Goal: Navigation & Orientation: Find specific page/section

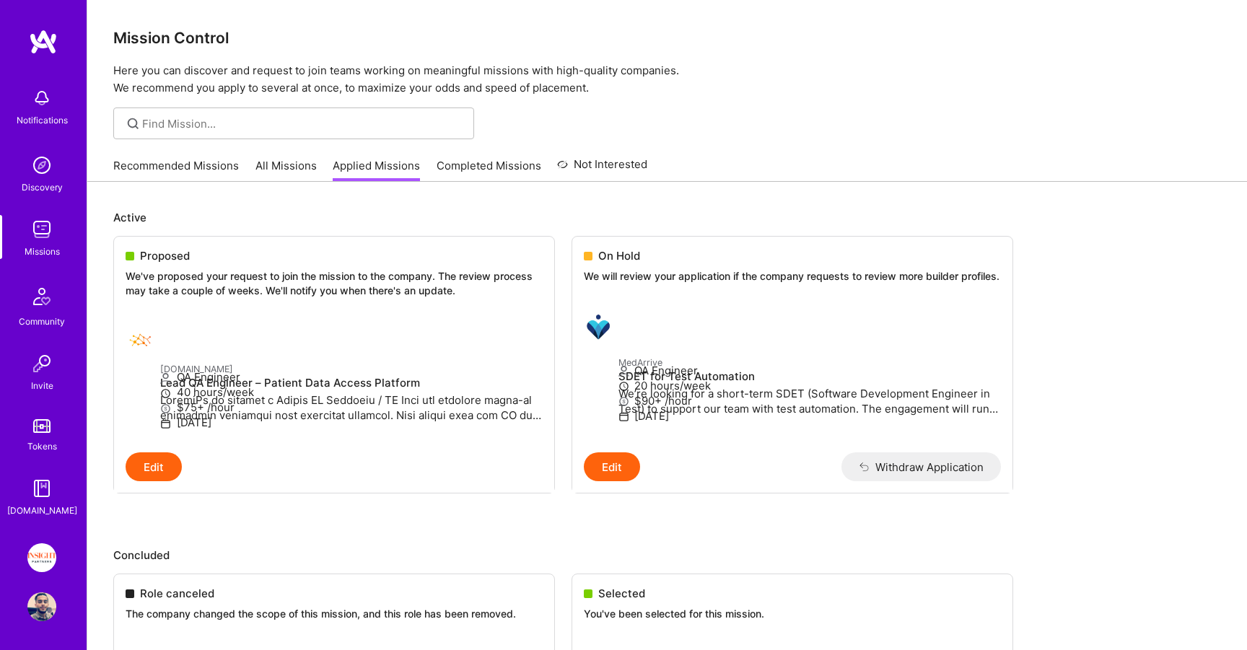
click at [310, 165] on link "All Missions" at bounding box center [285, 170] width 61 height 24
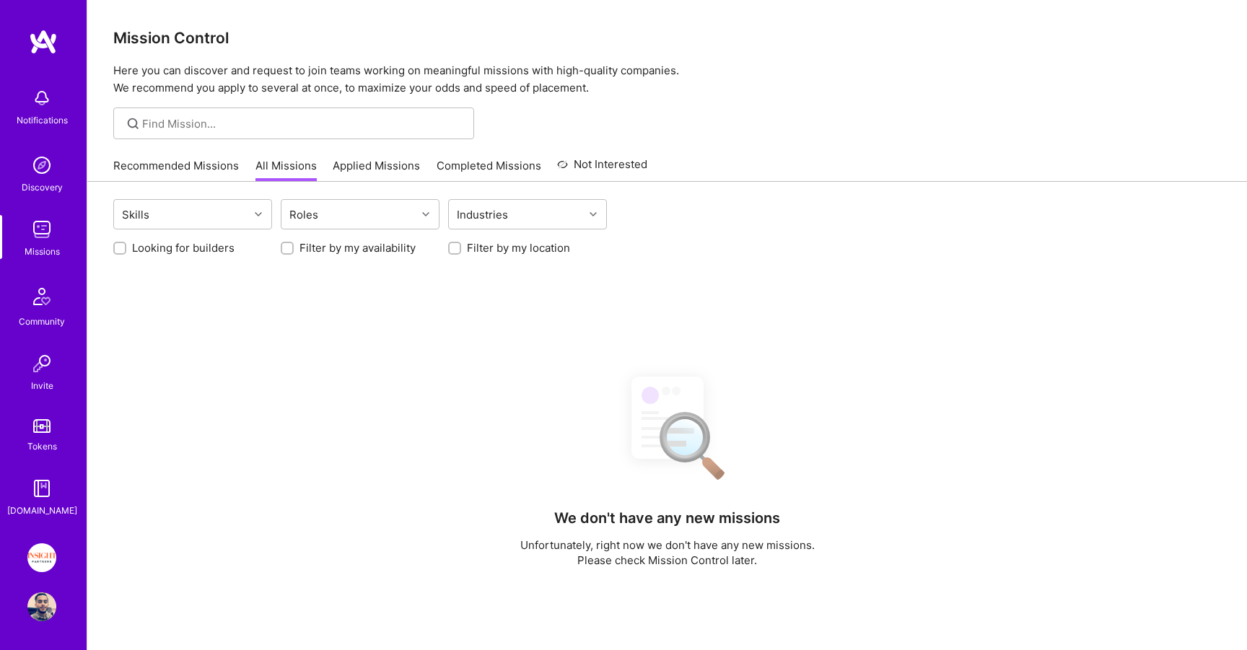
click at [160, 163] on link "Recommended Missions" at bounding box center [176, 170] width 126 height 24
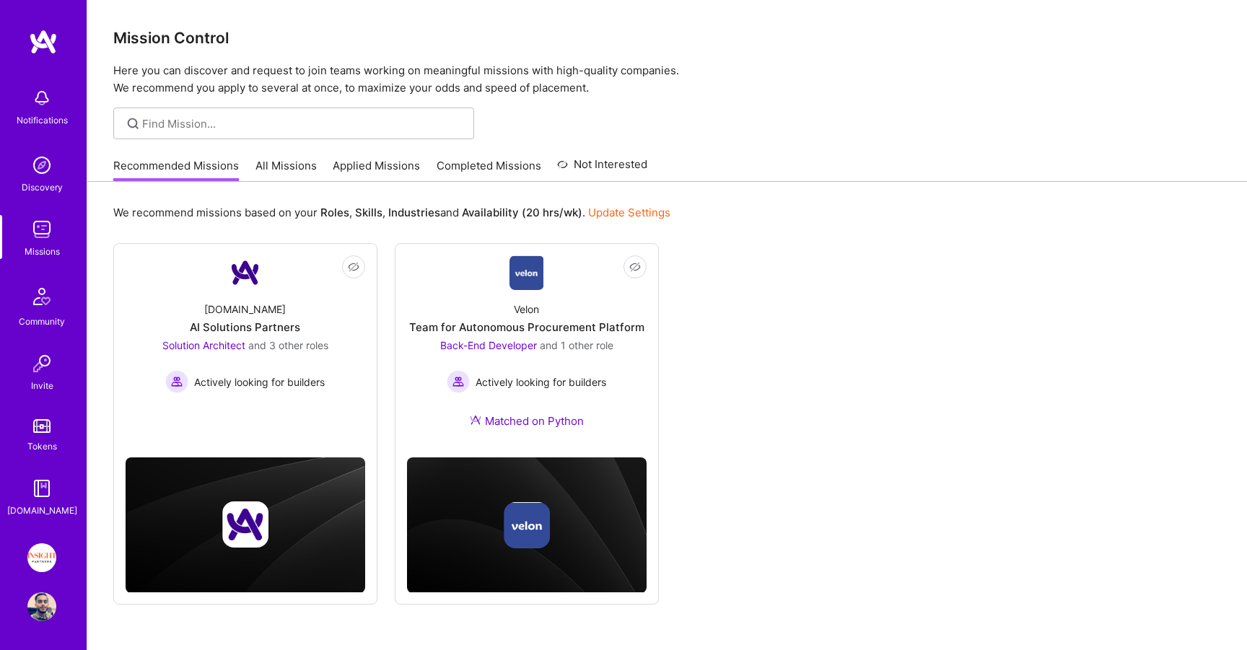
click at [393, 167] on link "Applied Missions" at bounding box center [376, 170] width 87 height 24
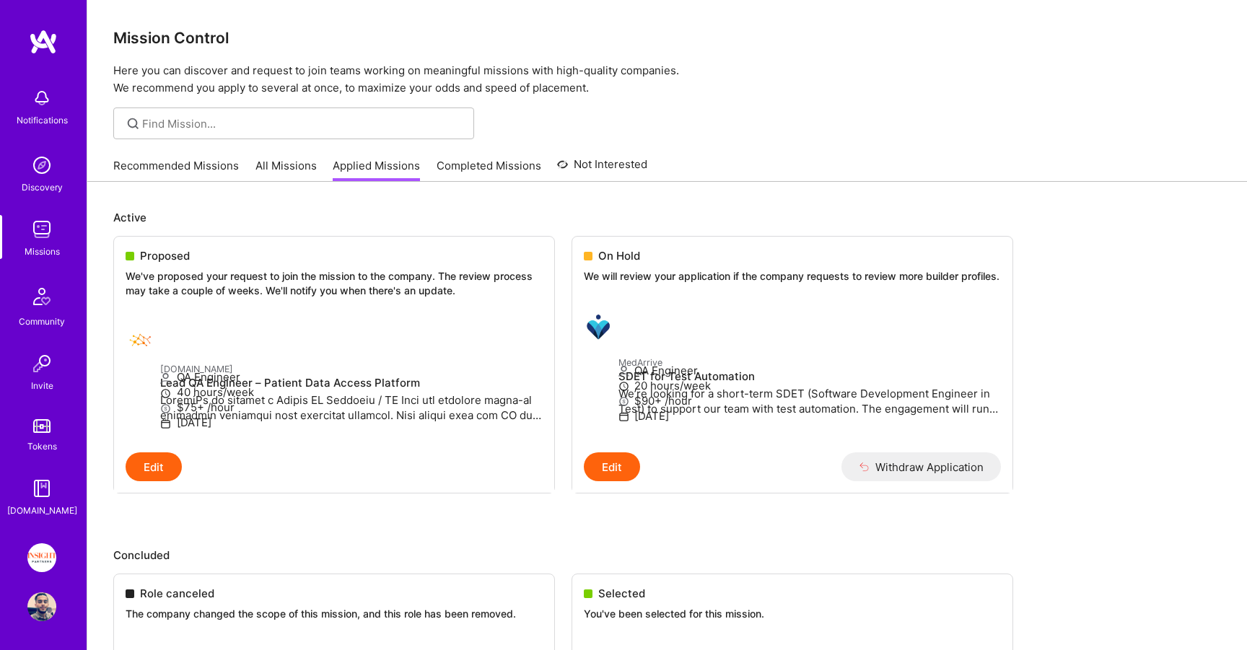
click at [449, 172] on link "Completed Missions" at bounding box center [489, 170] width 105 height 24
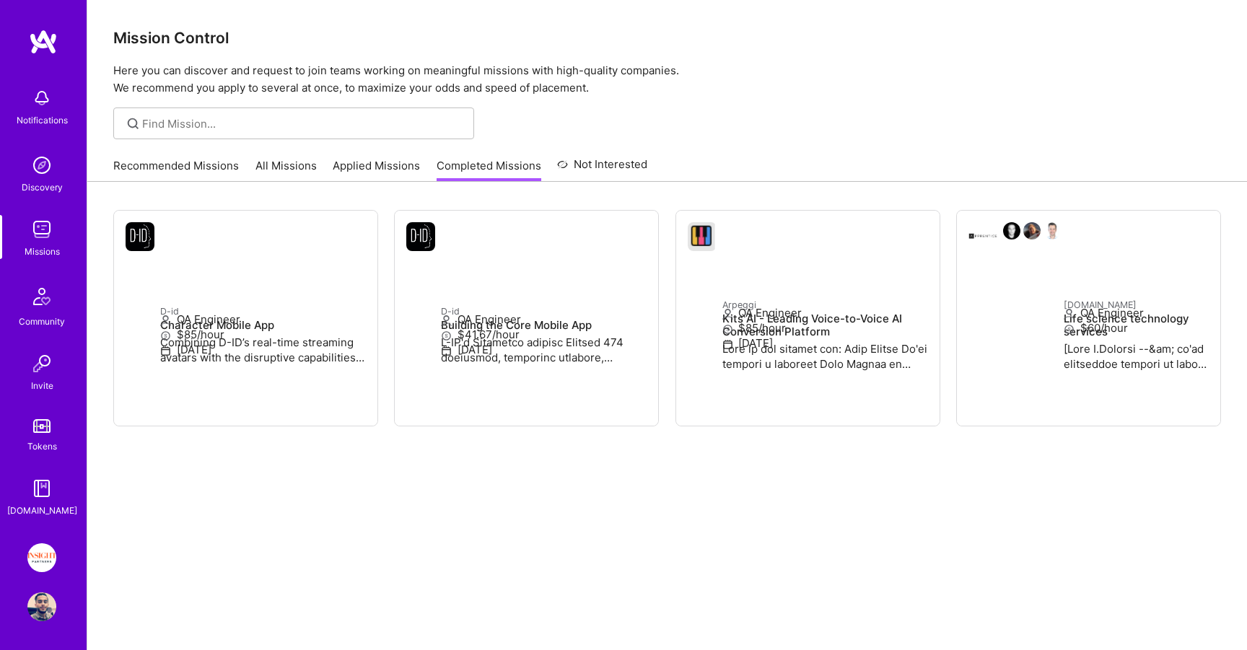
click at [355, 160] on link "Applied Missions" at bounding box center [376, 170] width 87 height 24
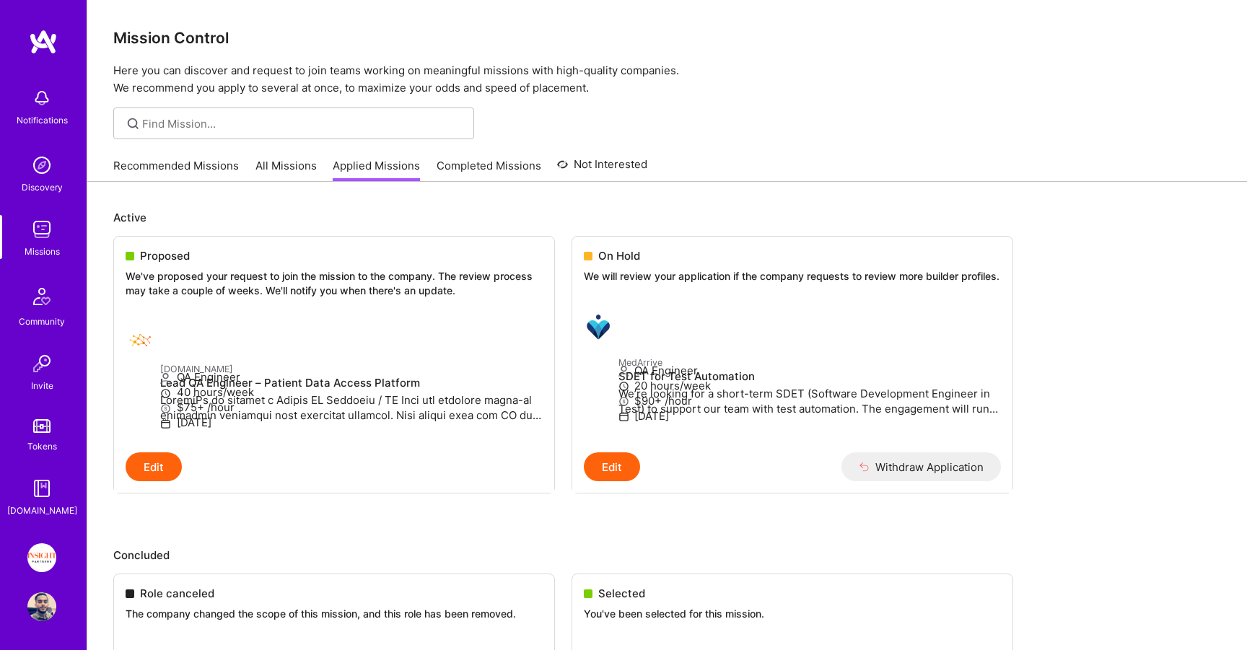
click at [206, 167] on link "Recommended Missions" at bounding box center [176, 170] width 126 height 24
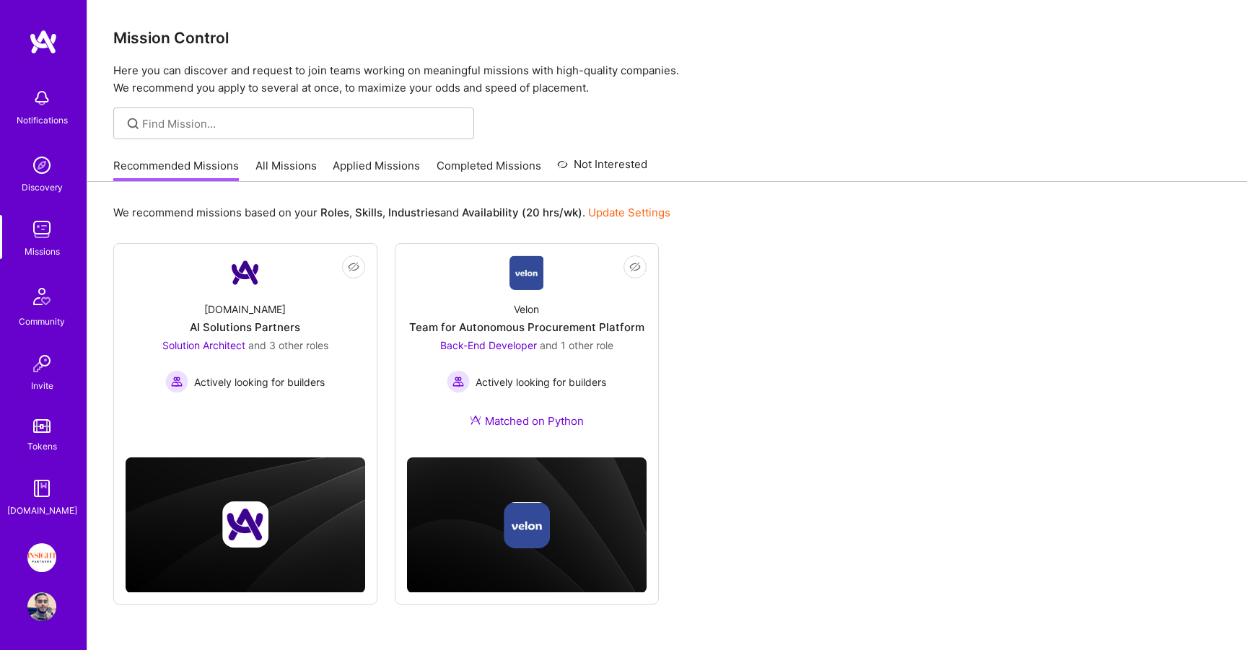
click at [294, 165] on link "All Missions" at bounding box center [285, 170] width 61 height 24
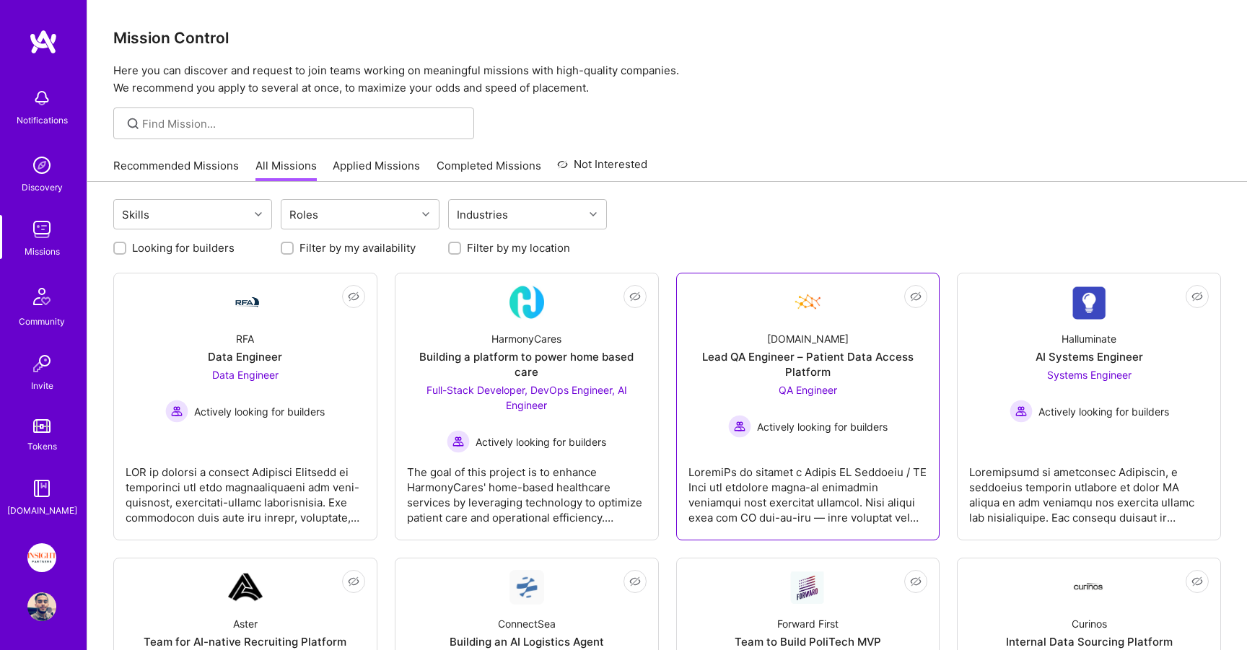
click at [766, 338] on div "[DOMAIN_NAME] Lead QA Engineer – Patient Data Access Platform QA Engineer Activ…" at bounding box center [808, 379] width 240 height 118
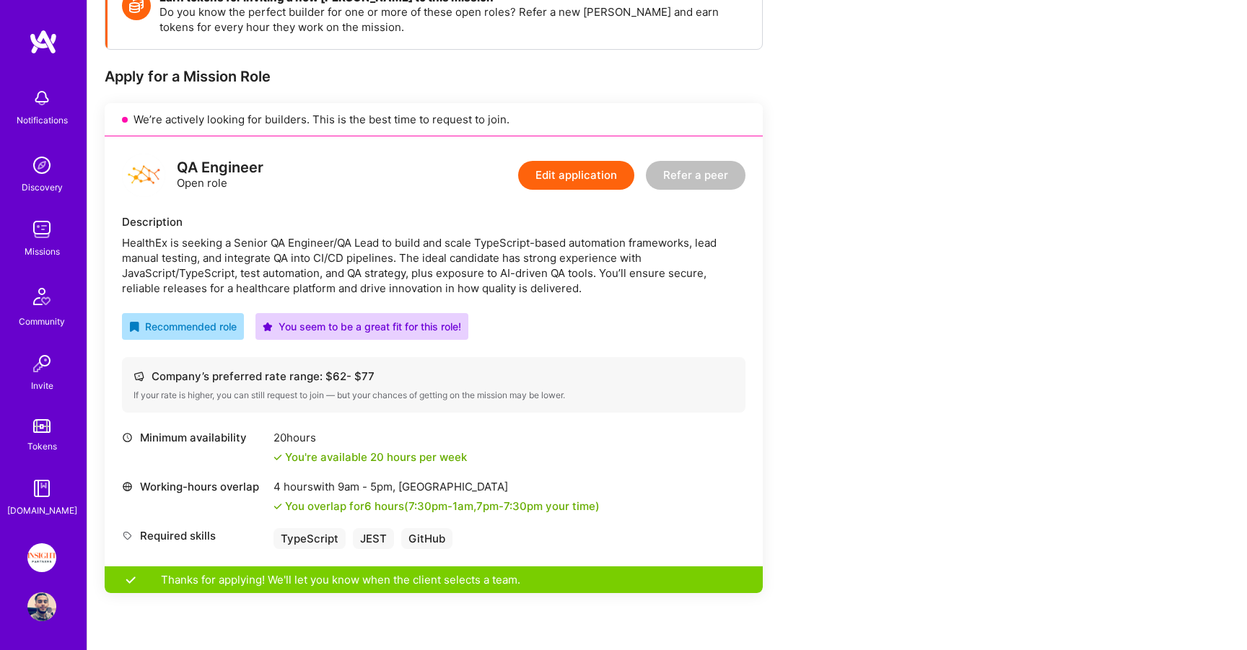
scroll to position [663, 0]
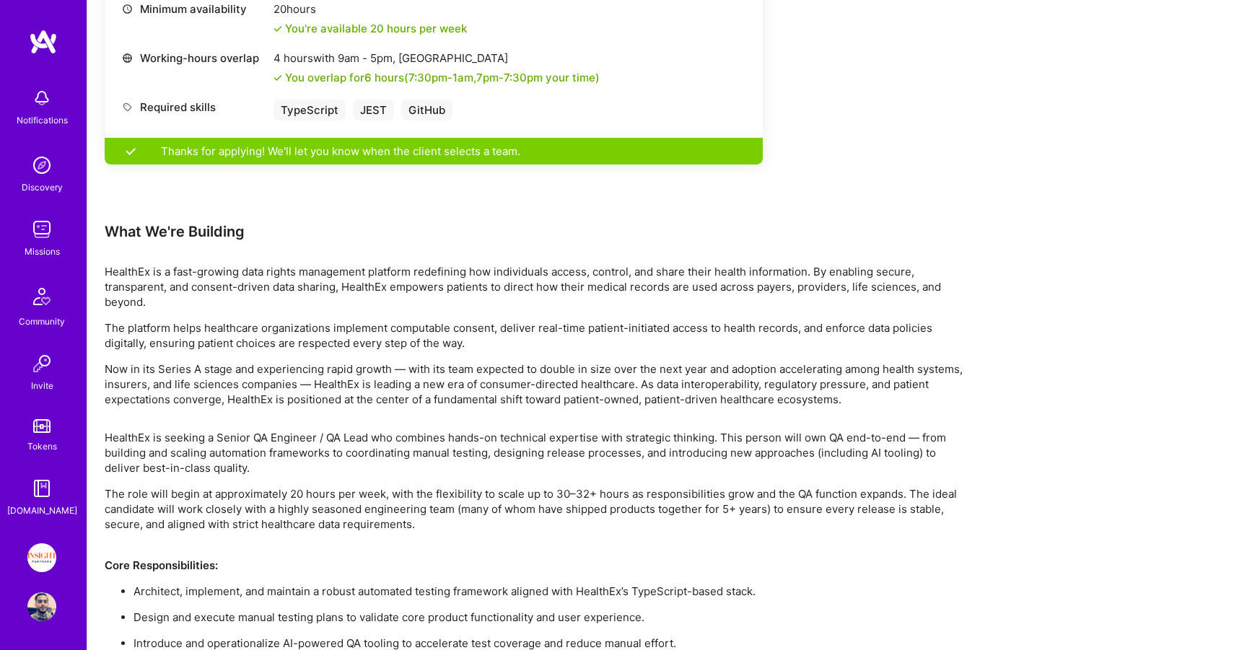
click at [17, 242] on link "Missions" at bounding box center [41, 237] width 89 height 44
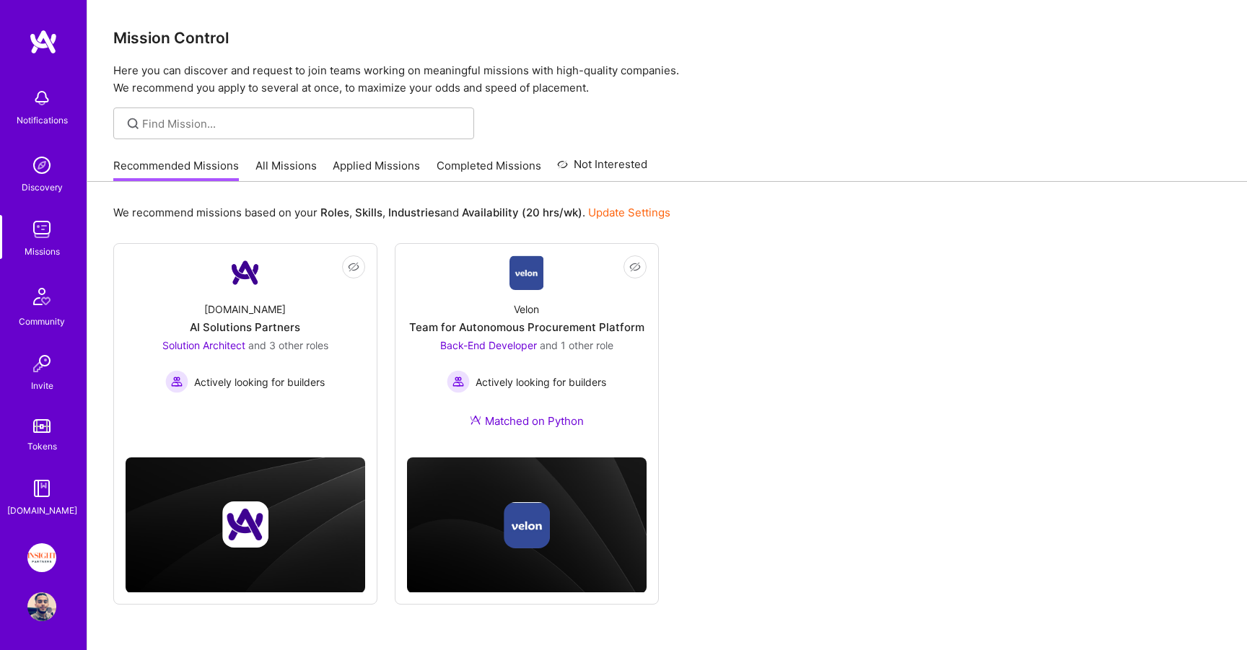
click at [368, 180] on link "Applied Missions" at bounding box center [376, 170] width 87 height 24
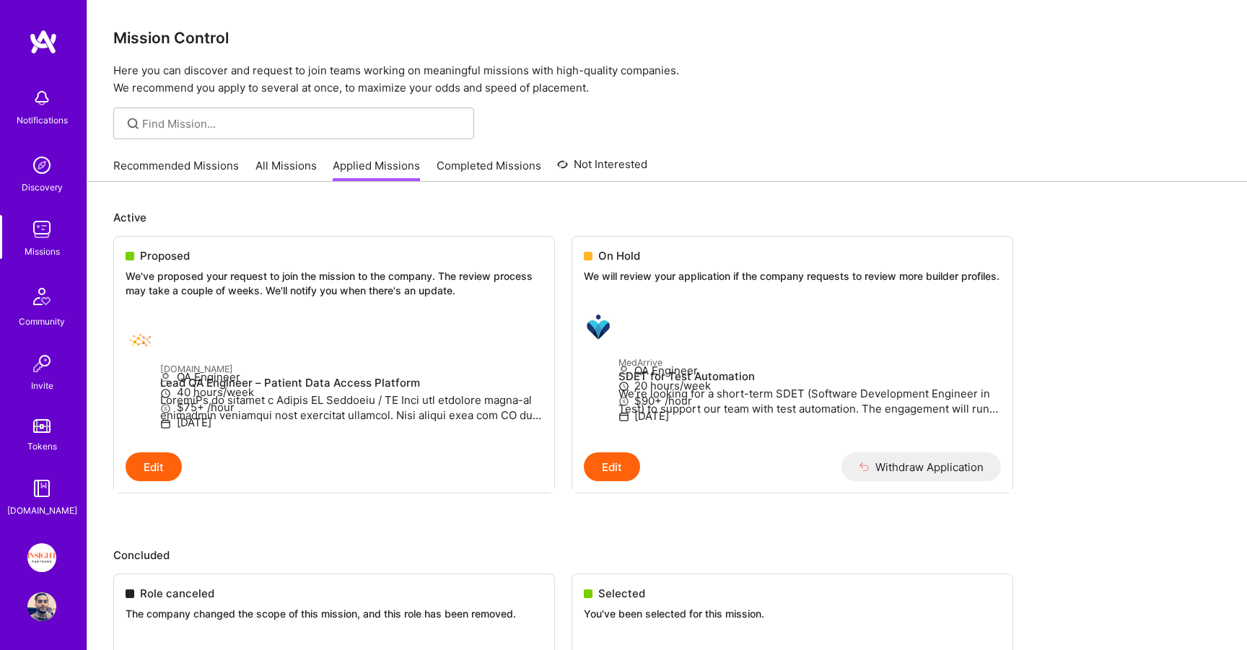
click at [301, 165] on link "All Missions" at bounding box center [285, 170] width 61 height 24
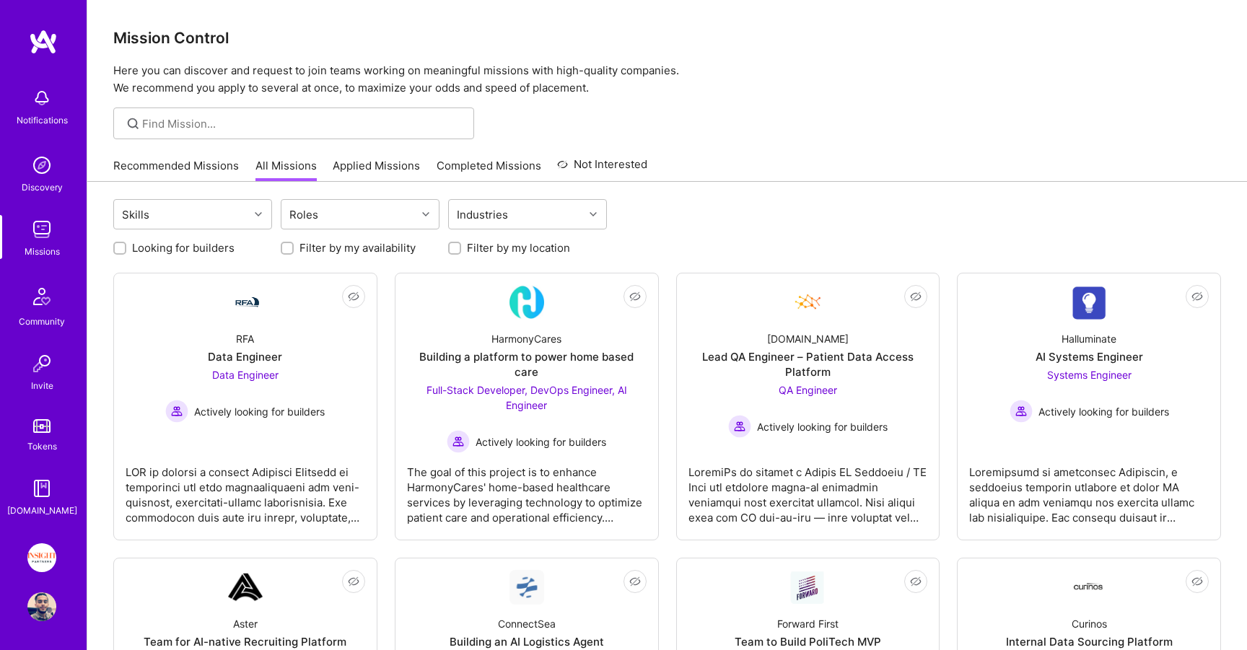
click at [34, 600] on img at bounding box center [41, 606] width 29 height 29
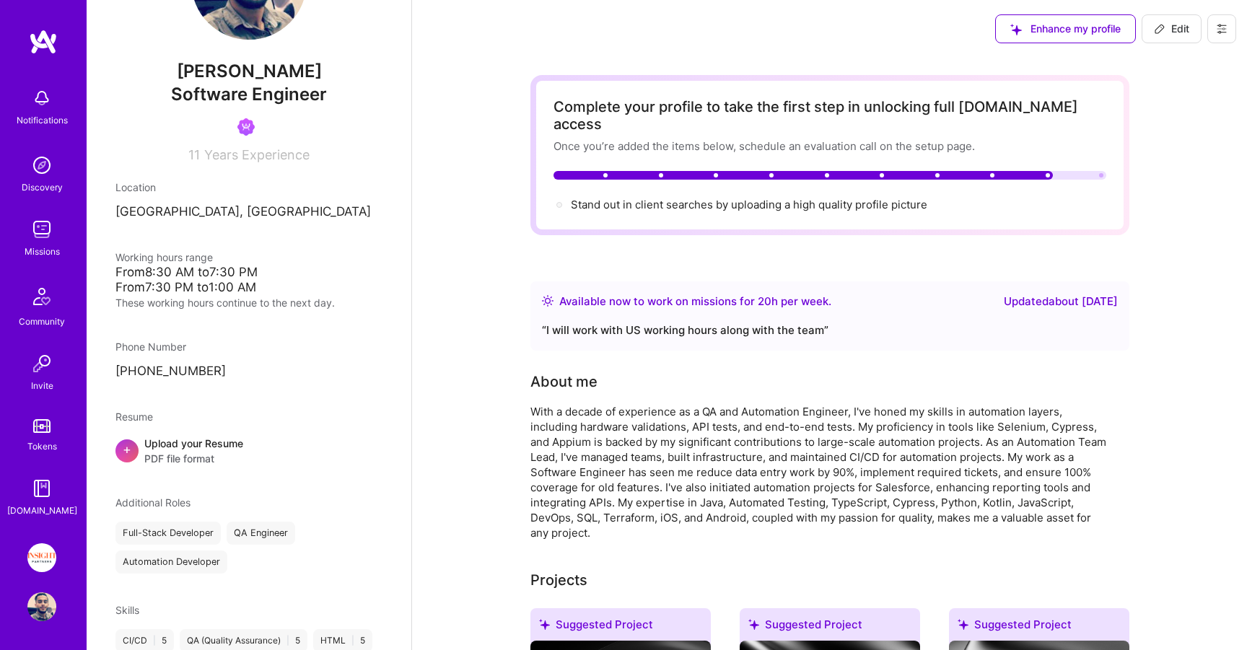
scroll to position [141, 0]
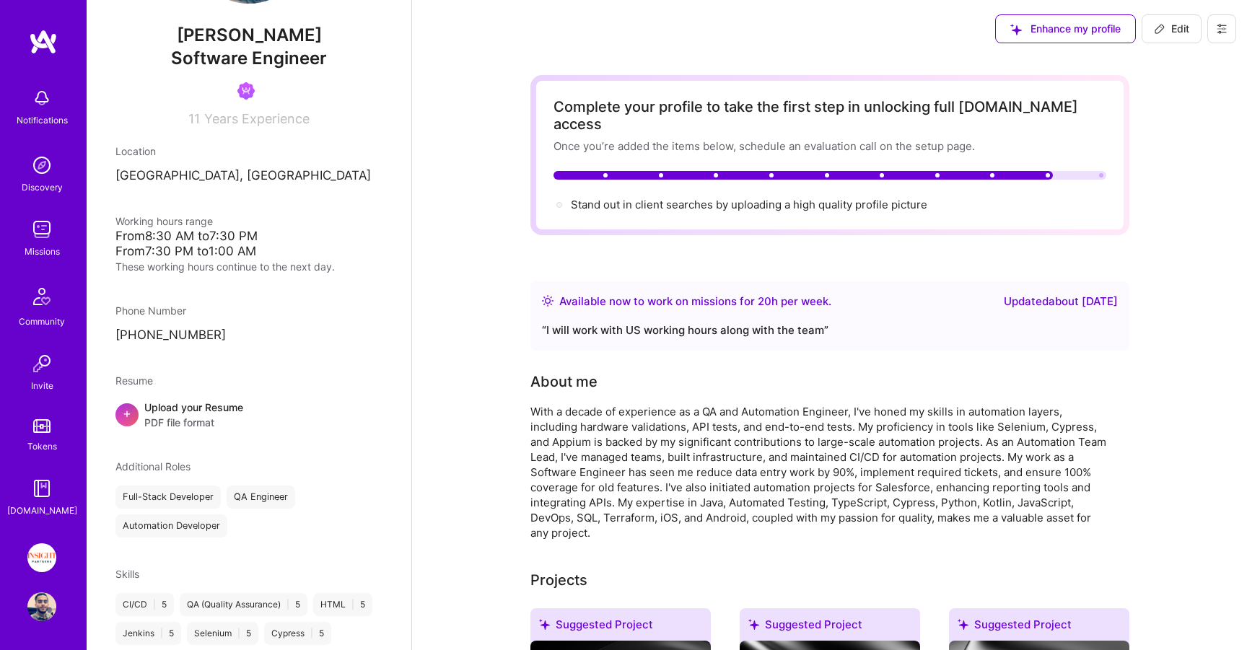
click at [40, 249] on div "Missions" at bounding box center [42, 251] width 35 height 15
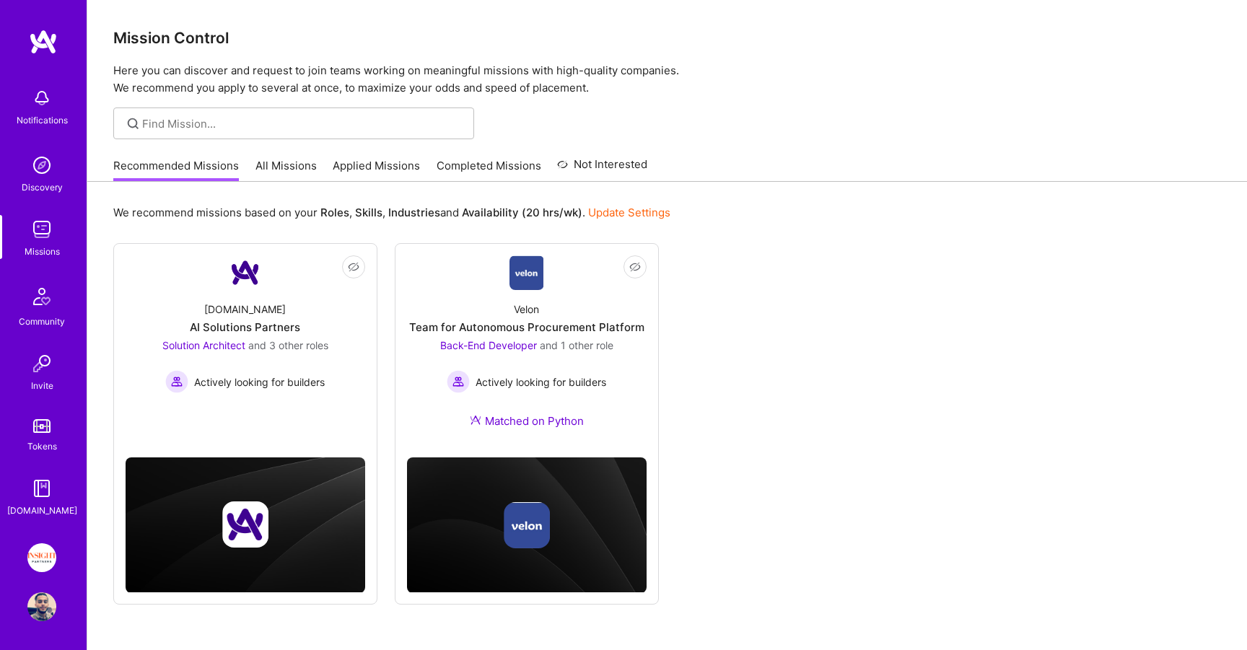
click at [48, 422] on img at bounding box center [41, 426] width 17 height 14
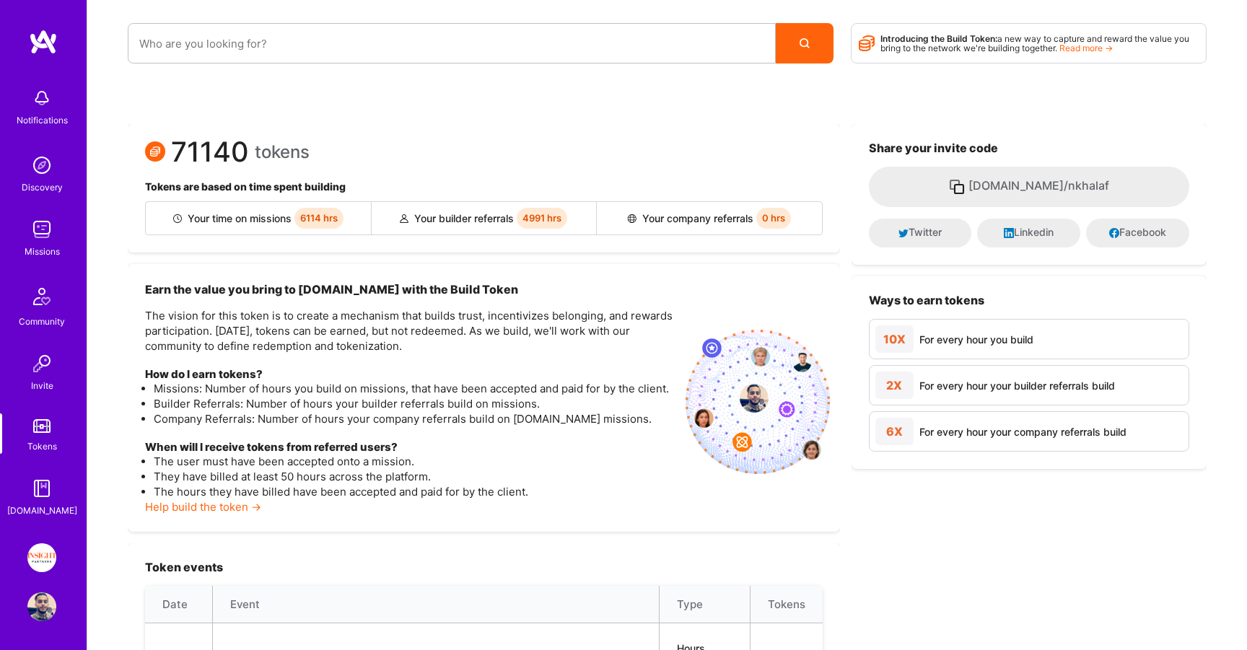
click at [36, 222] on img at bounding box center [41, 229] width 29 height 29
